Goal: Task Accomplishment & Management: Manage account settings

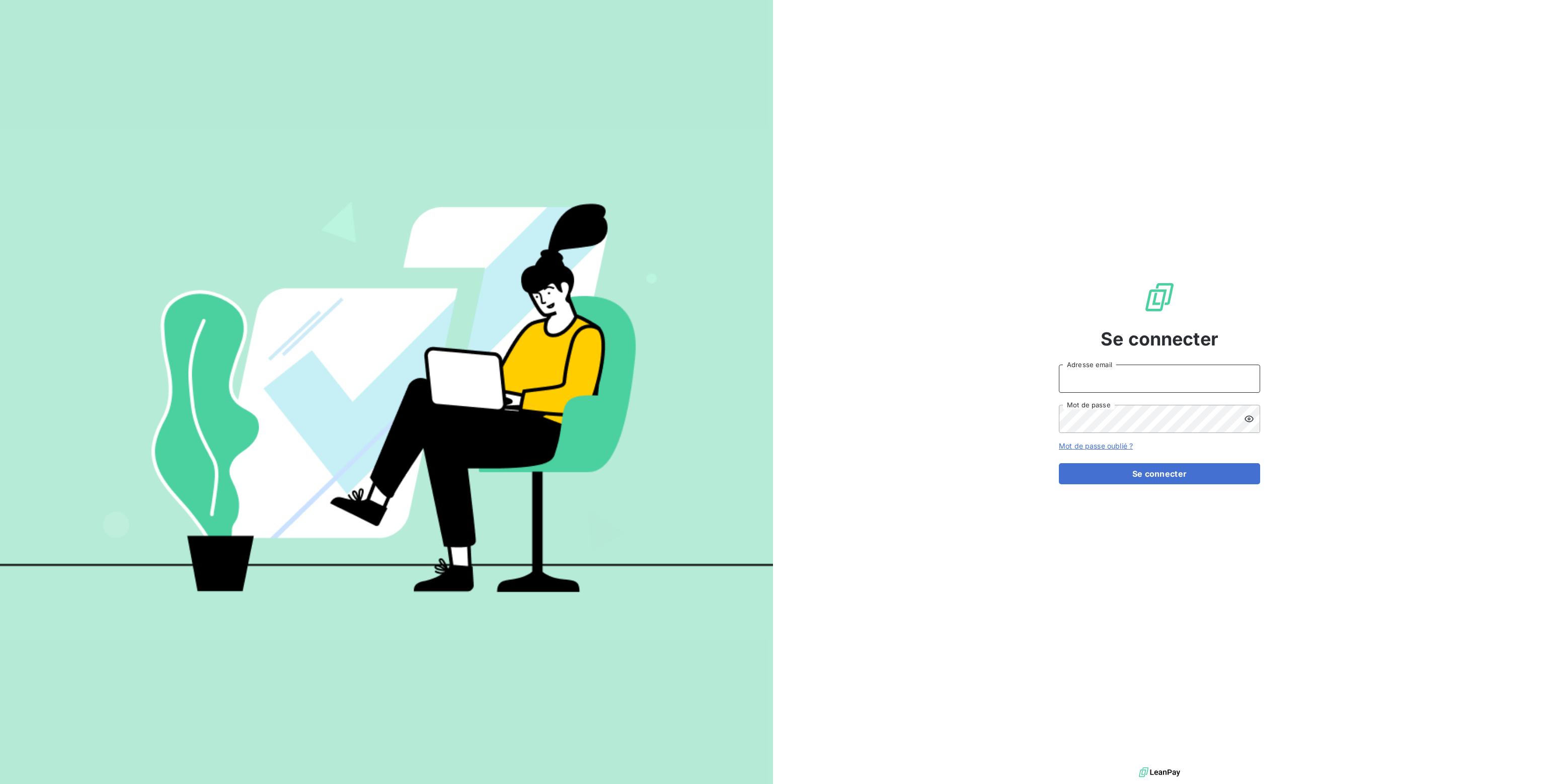
click at [1072, 384] on input "Adresse email" at bounding box center [1159, 379] width 201 height 28
type input "[PERSON_NAME][EMAIL_ADDRESS][DOMAIN_NAME]"
click at [1246, 420] on icon at bounding box center [1249, 419] width 9 height 7
click at [817, 404] on div "Se connecter [PERSON_NAME][EMAIL_ADDRESS][DOMAIN_NAME] Adresse email Mot de pas…" at bounding box center [1160, 382] width 773 height 765
click at [1173, 478] on button "Se connecter" at bounding box center [1159, 473] width 201 height 21
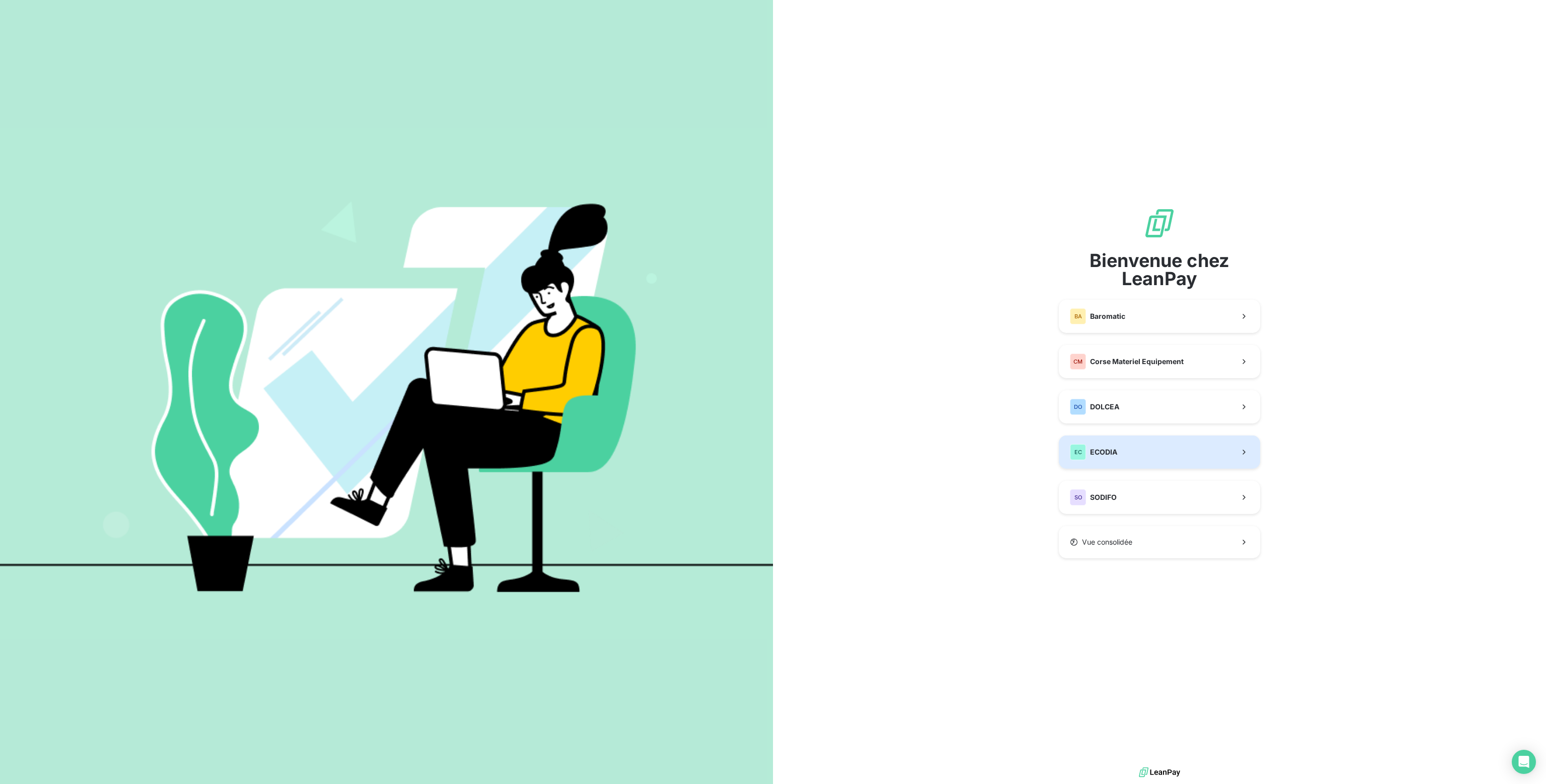
click at [1115, 453] on span "ECODIA" at bounding box center [1103, 452] width 27 height 10
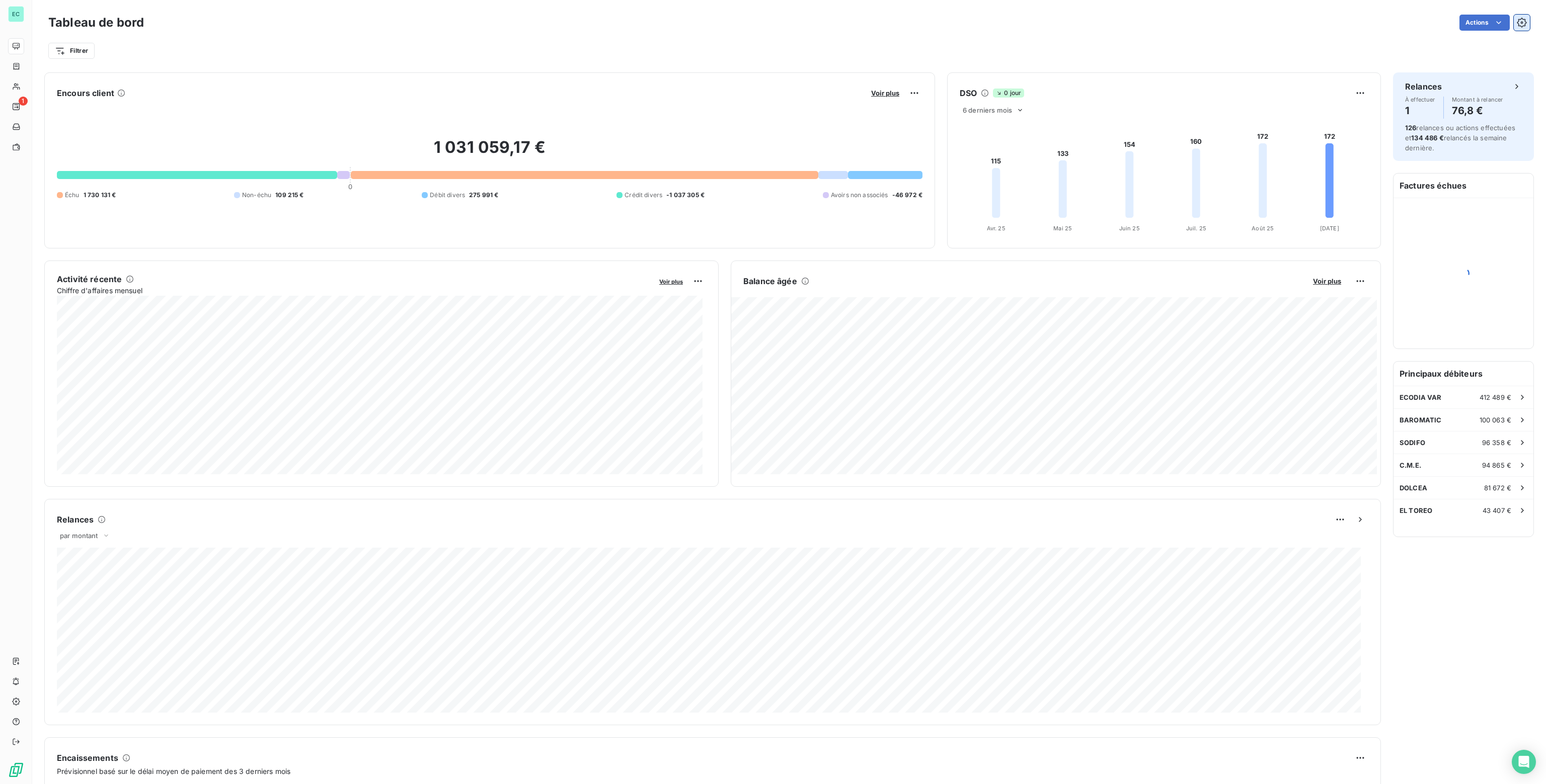
click at [1517, 24] on icon "button" at bounding box center [1521, 22] width 10 height 10
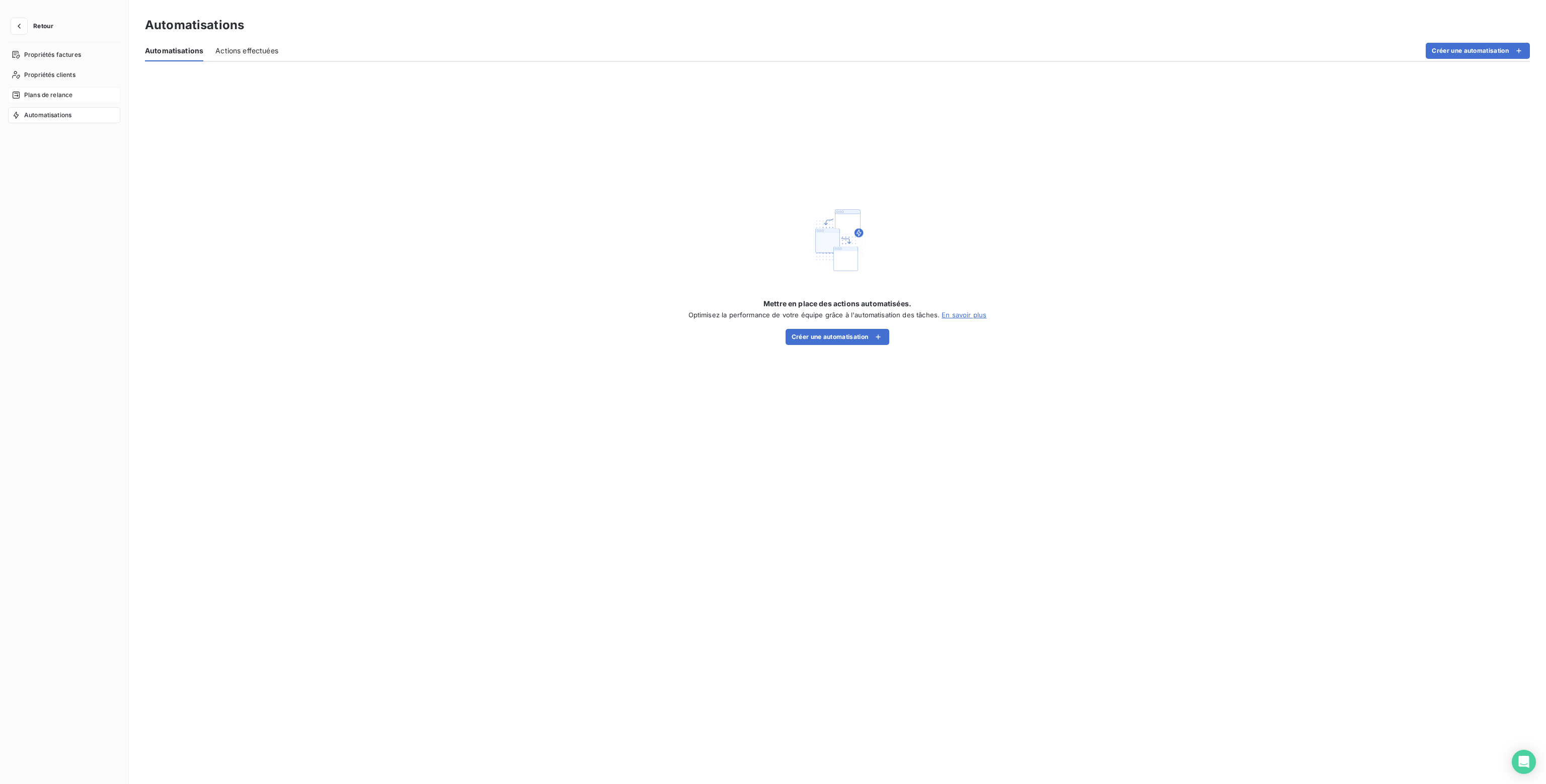
click at [40, 90] on div "Plans de relance" at bounding box center [64, 95] width 112 height 16
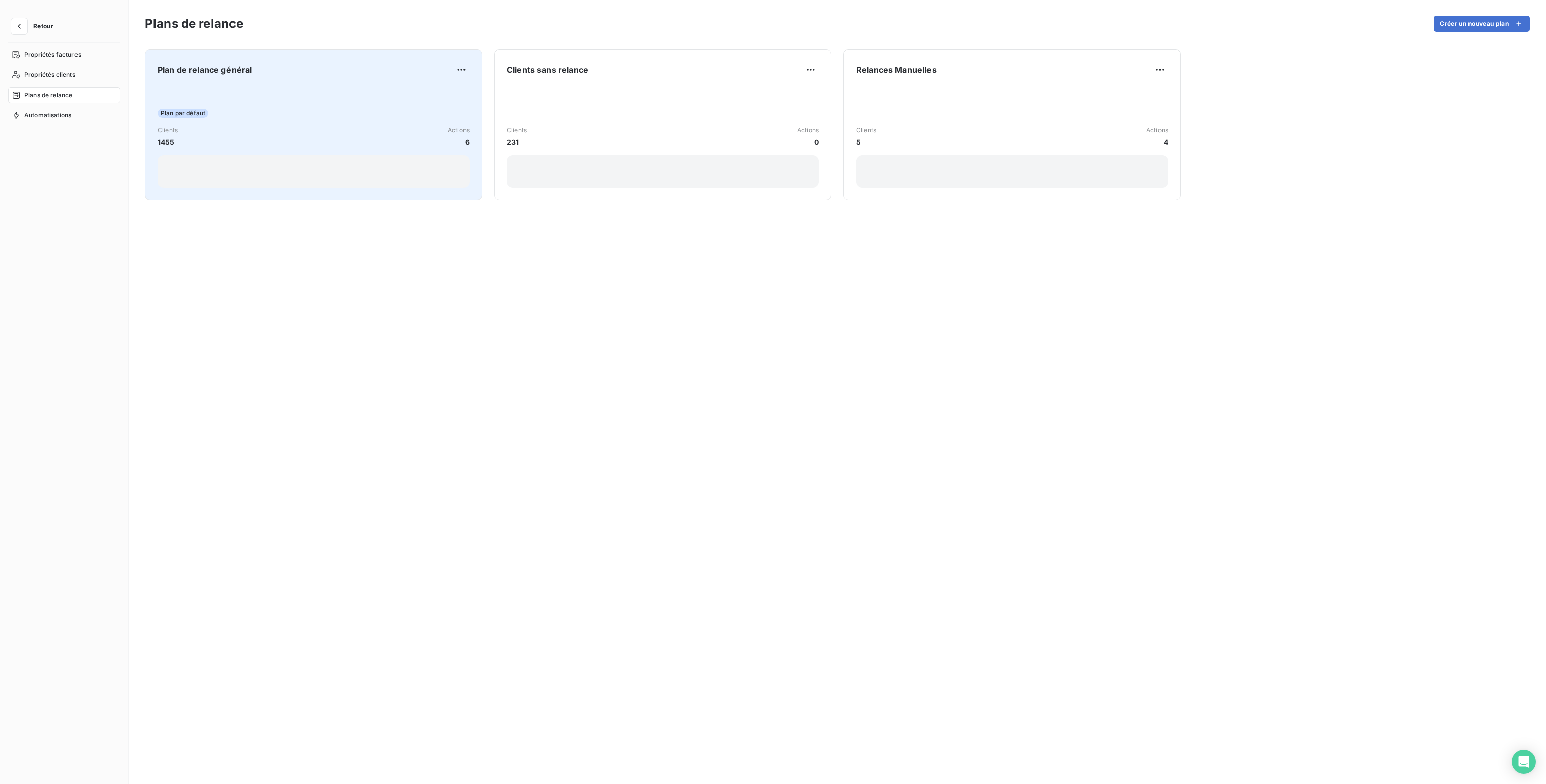
click at [379, 140] on div "Clients 1455 Actions 6" at bounding box center [313, 137] width 312 height 22
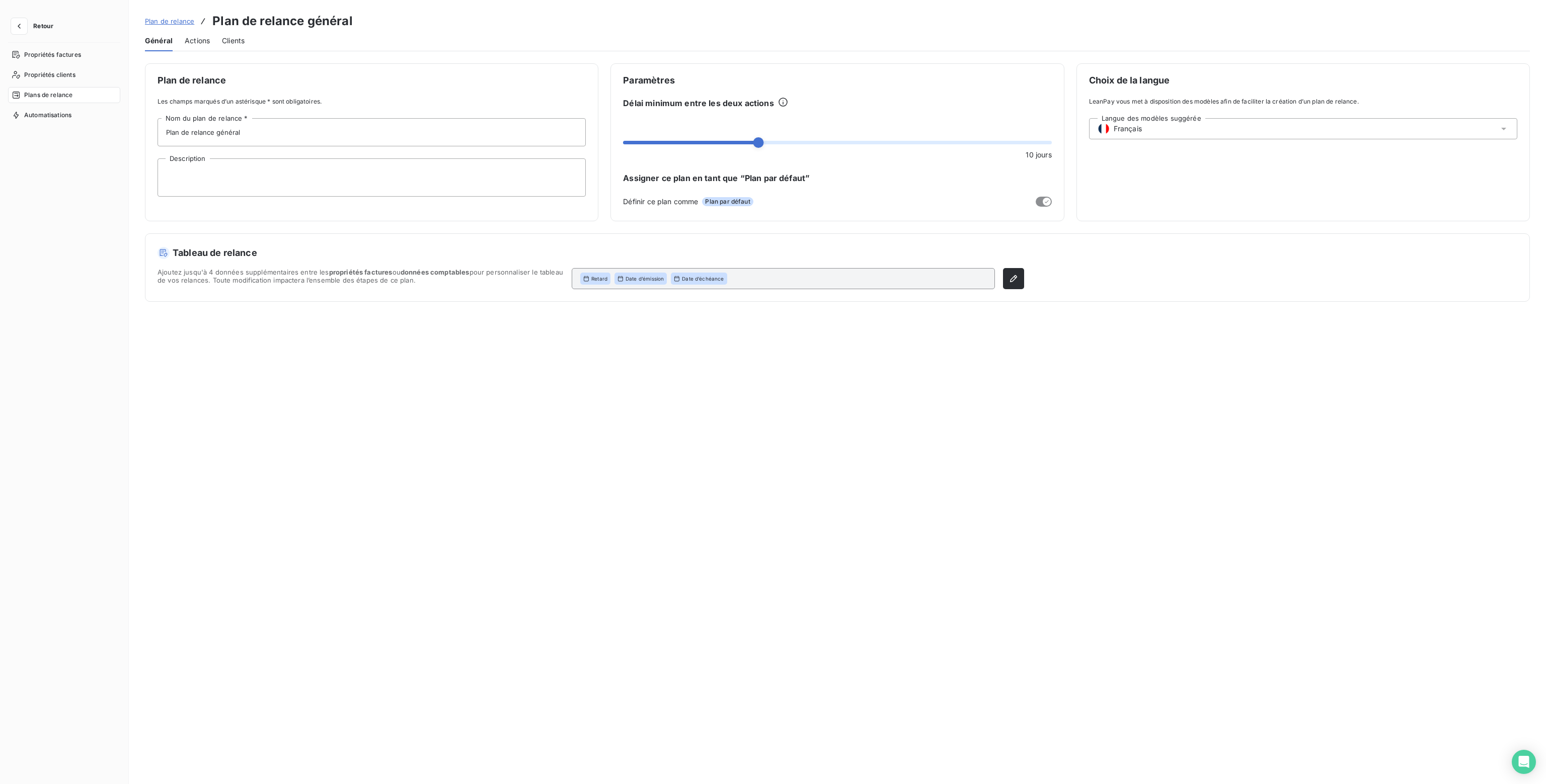
click at [190, 42] on span "Actions" at bounding box center [197, 41] width 25 height 10
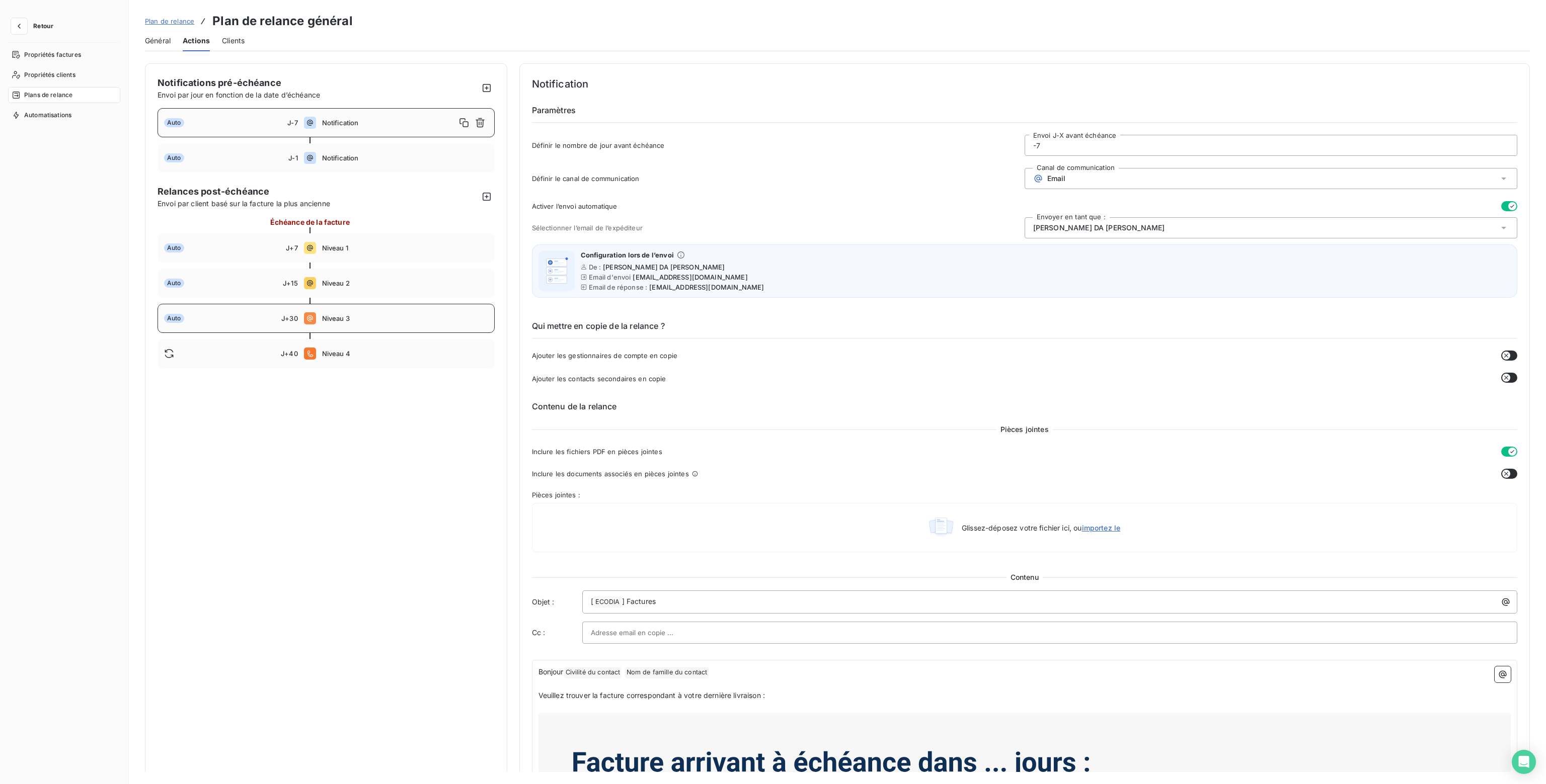
click at [325, 322] on span "Niveau 3" at bounding box center [405, 318] width 166 height 8
type input "30"
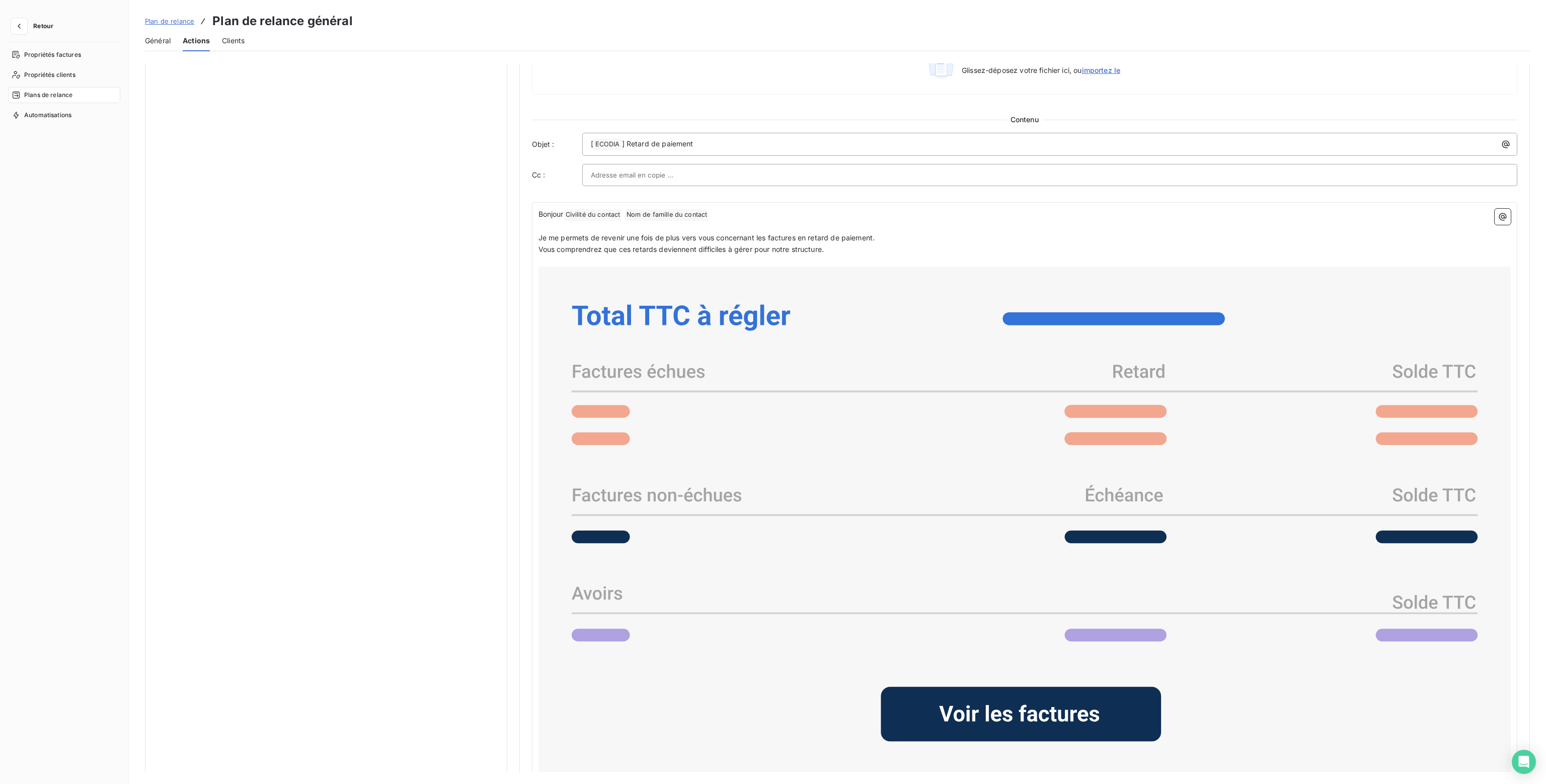
scroll to position [779, 0]
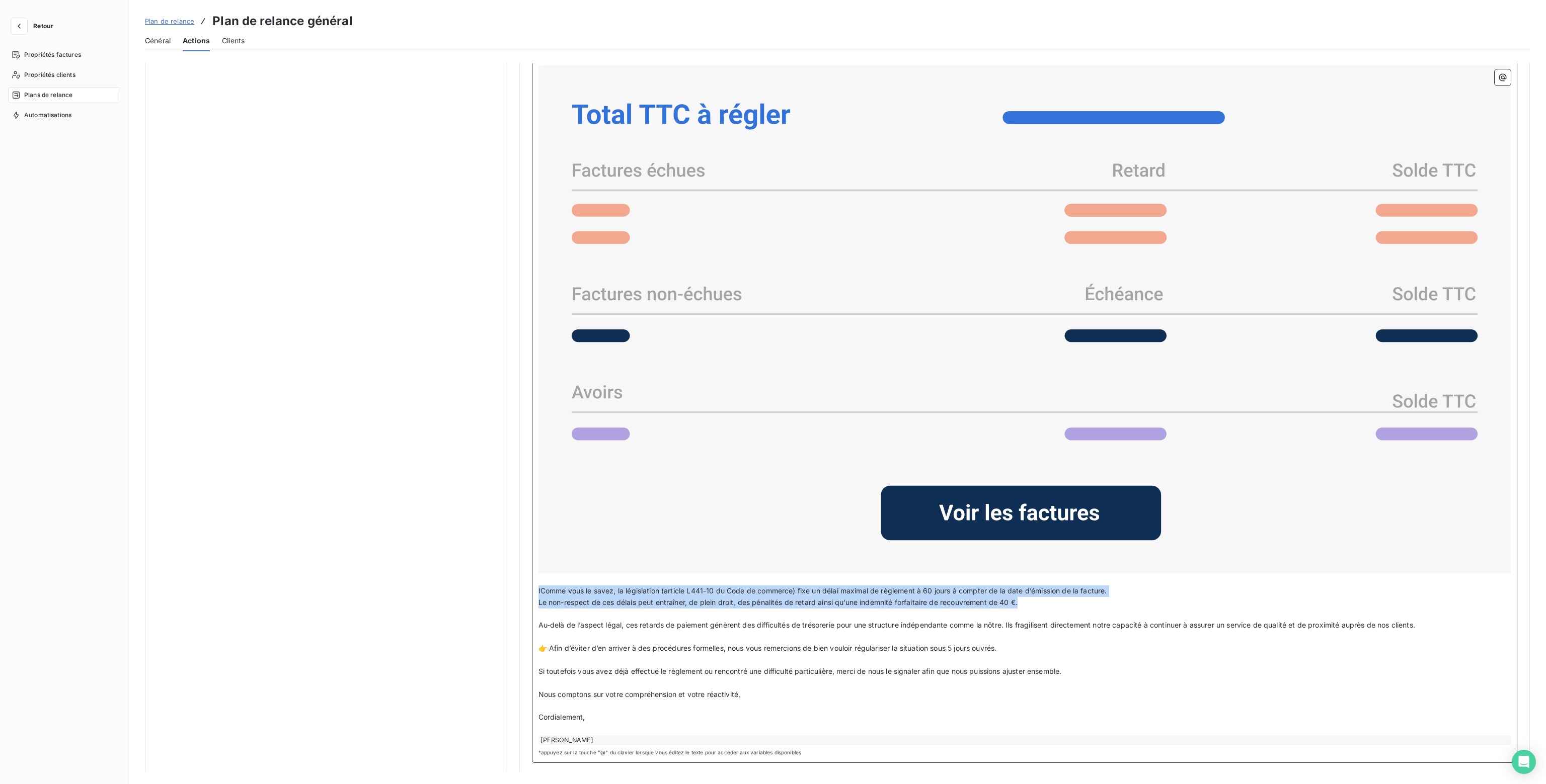
drag, startPoint x: 1030, startPoint y: 597, endPoint x: 535, endPoint y: 587, distance: 495.1
click at [535, 587] on div "Bonjour Civilité du contact ﻿ Nom de famille du contact ﻿ ﻿ ﻿ Je me permets de …" at bounding box center [1024, 382] width 986 height 762
copy div "IComme vous le savez, la législation (article L441-10 du Code de commerce) fixe…"
click at [42, 25] on span "Retour" at bounding box center [43, 26] width 20 height 6
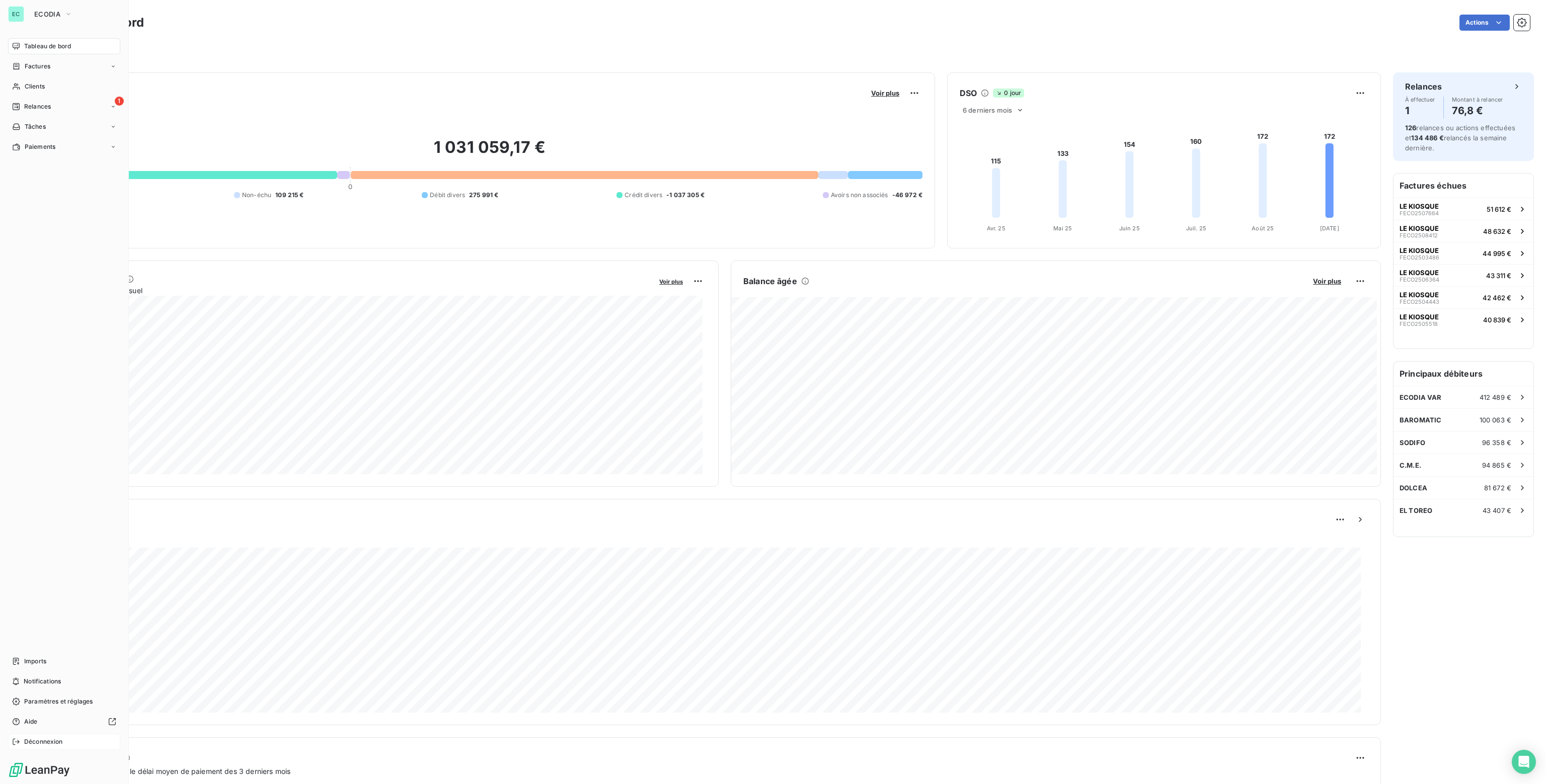
click at [37, 743] on span "Déconnexion" at bounding box center [43, 741] width 39 height 9
